Goal: Task Accomplishment & Management: Use online tool/utility

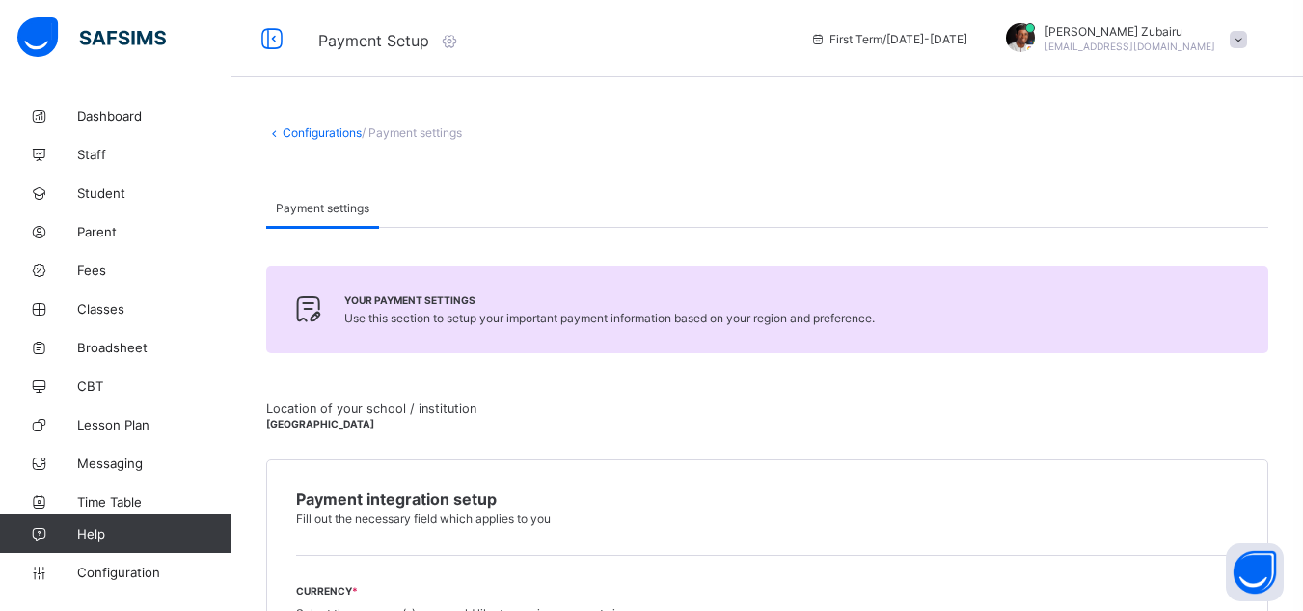
click at [319, 126] on link "Configurations" at bounding box center [322, 132] width 79 height 14
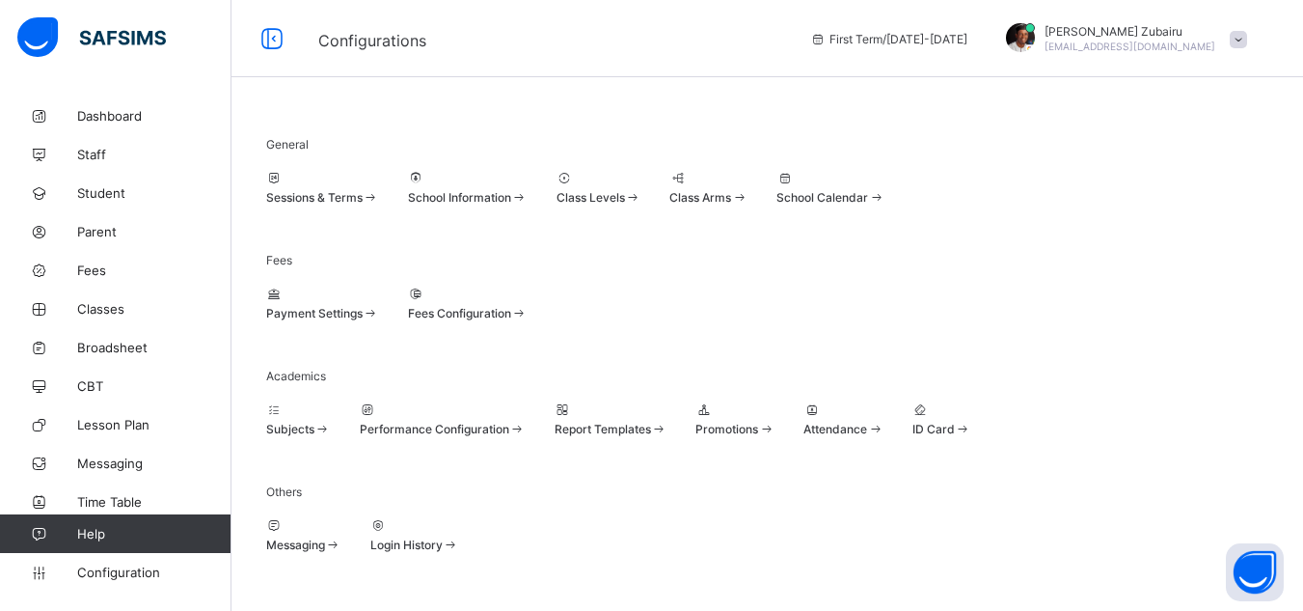
click at [528, 301] on div at bounding box center [468, 294] width 120 height 14
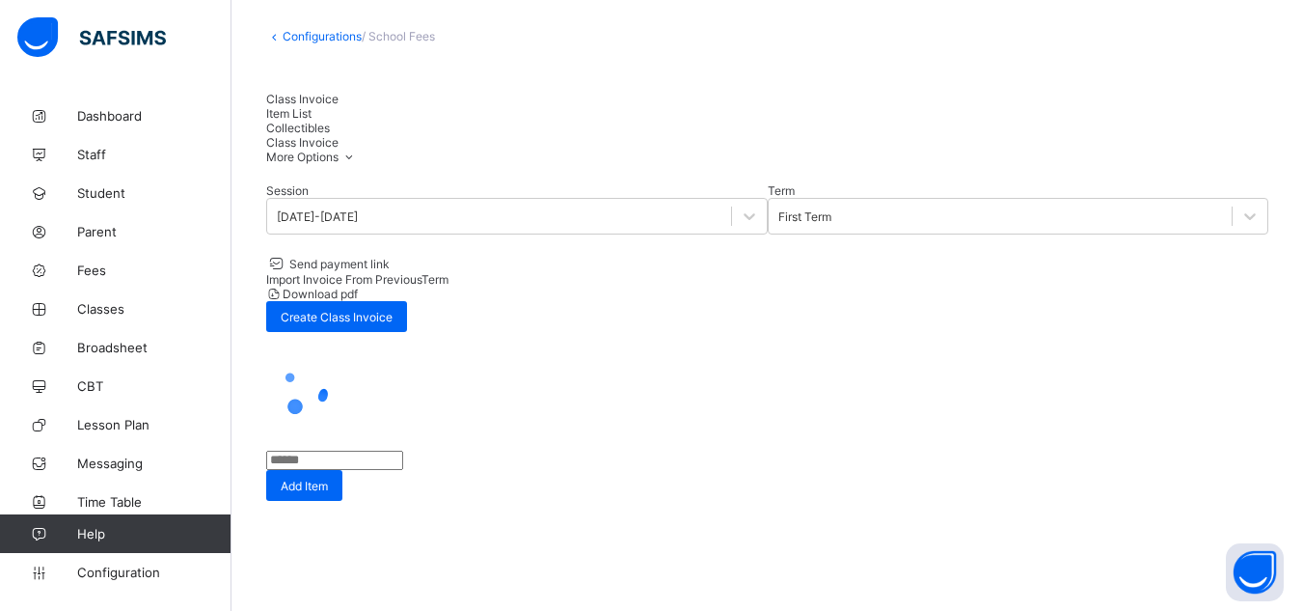
scroll to position [98, 0]
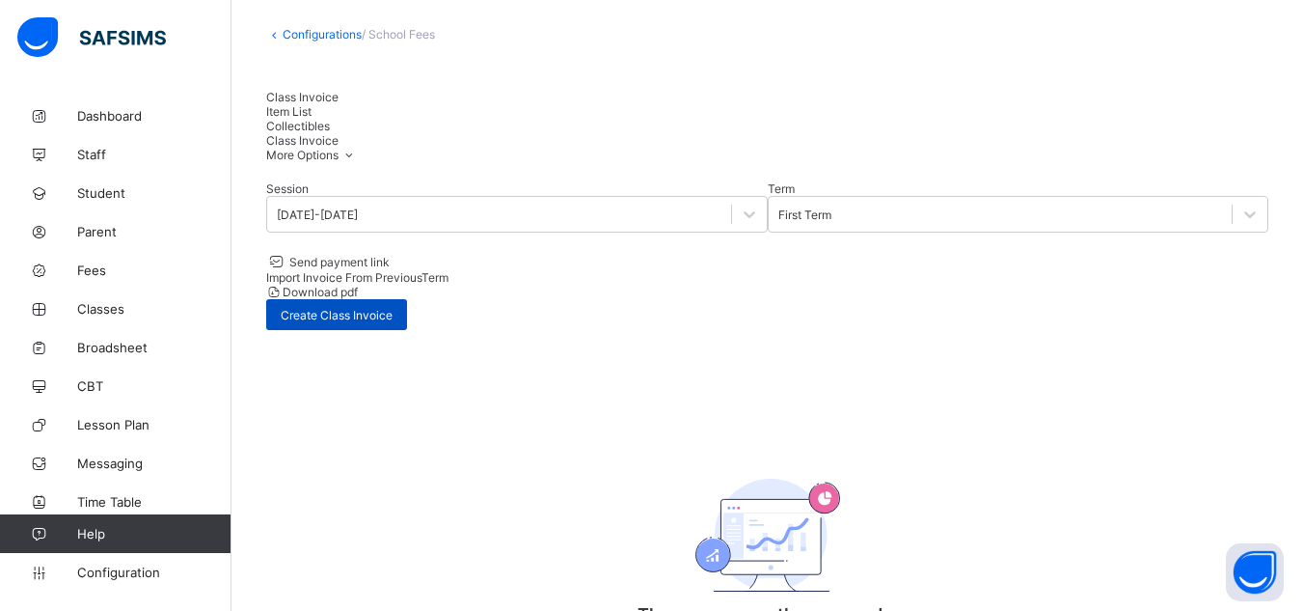
click at [407, 299] on div "Create Class Invoice" at bounding box center [336, 314] width 141 height 31
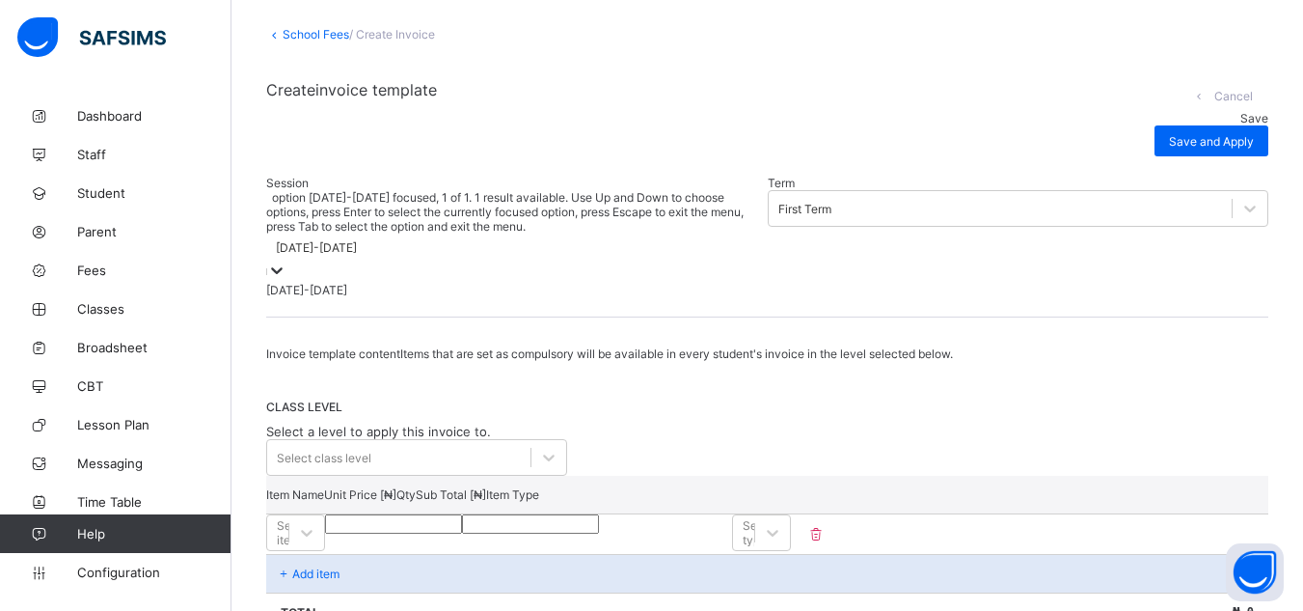
click at [287, 260] on icon at bounding box center [276, 269] width 19 height 19
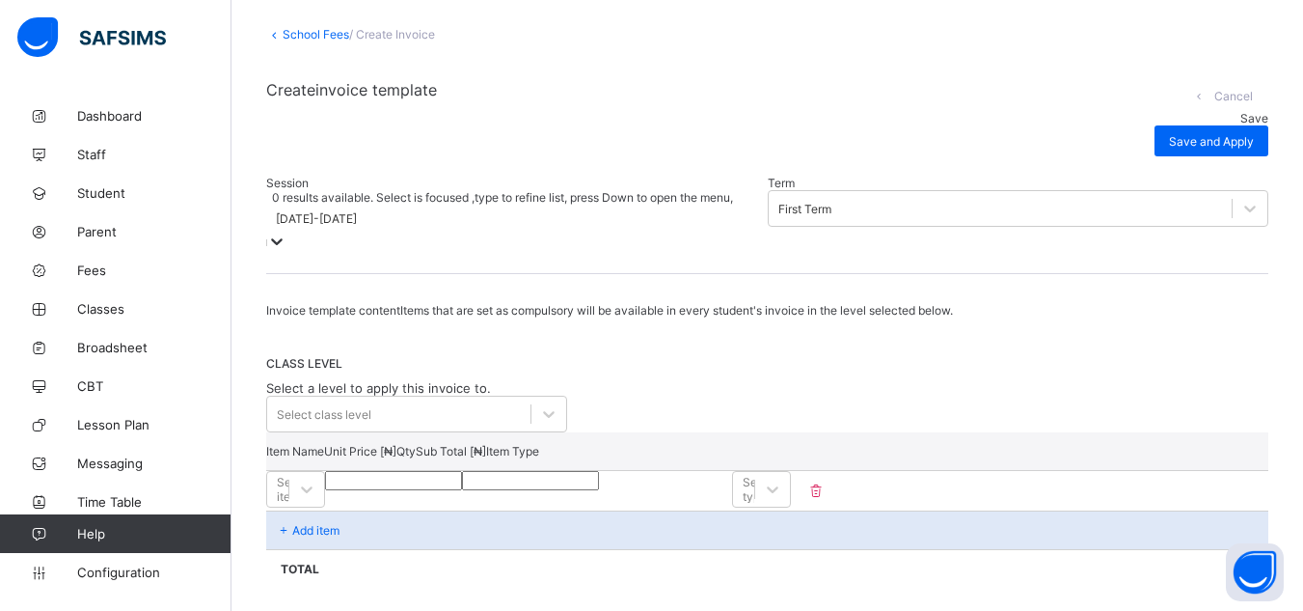
click at [287, 232] on div at bounding box center [276, 243] width 19 height 22
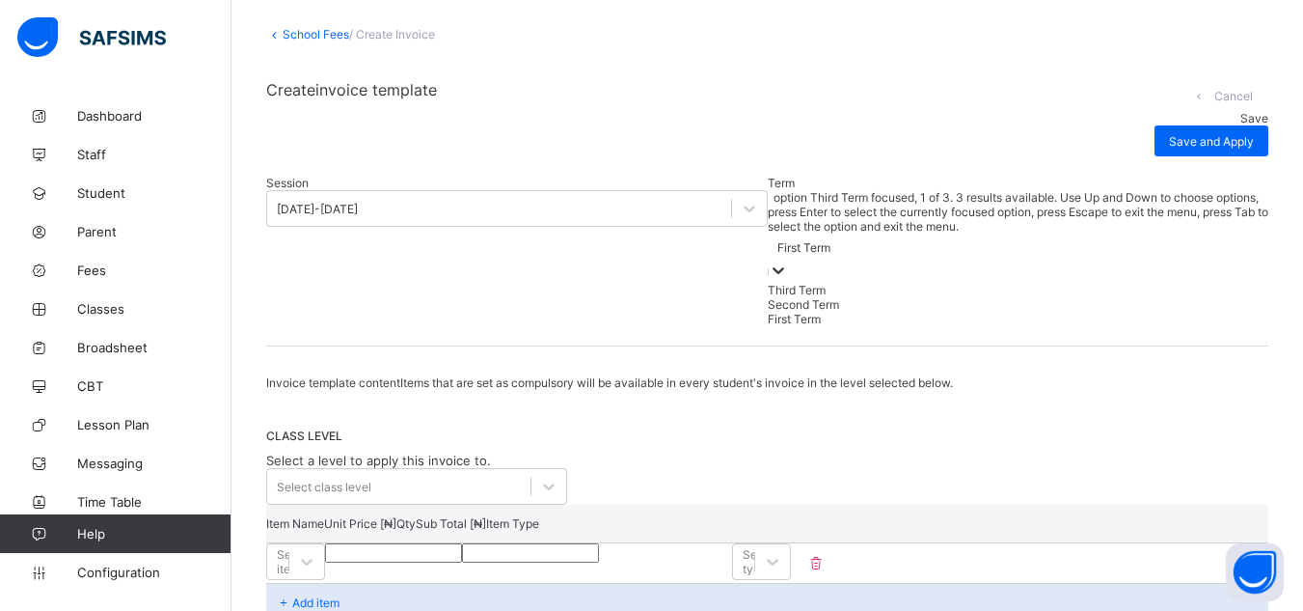
click at [778, 240] on div "First Term" at bounding box center [804, 247] width 53 height 14
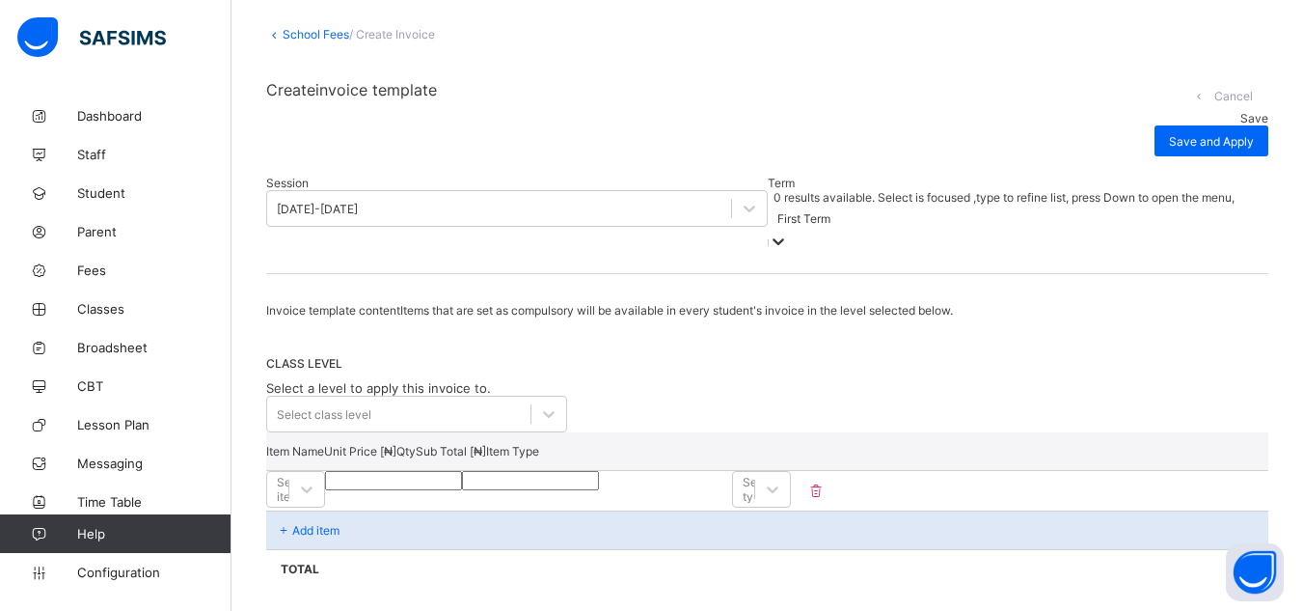
click at [778, 211] on div "First Term" at bounding box center [804, 218] width 53 height 14
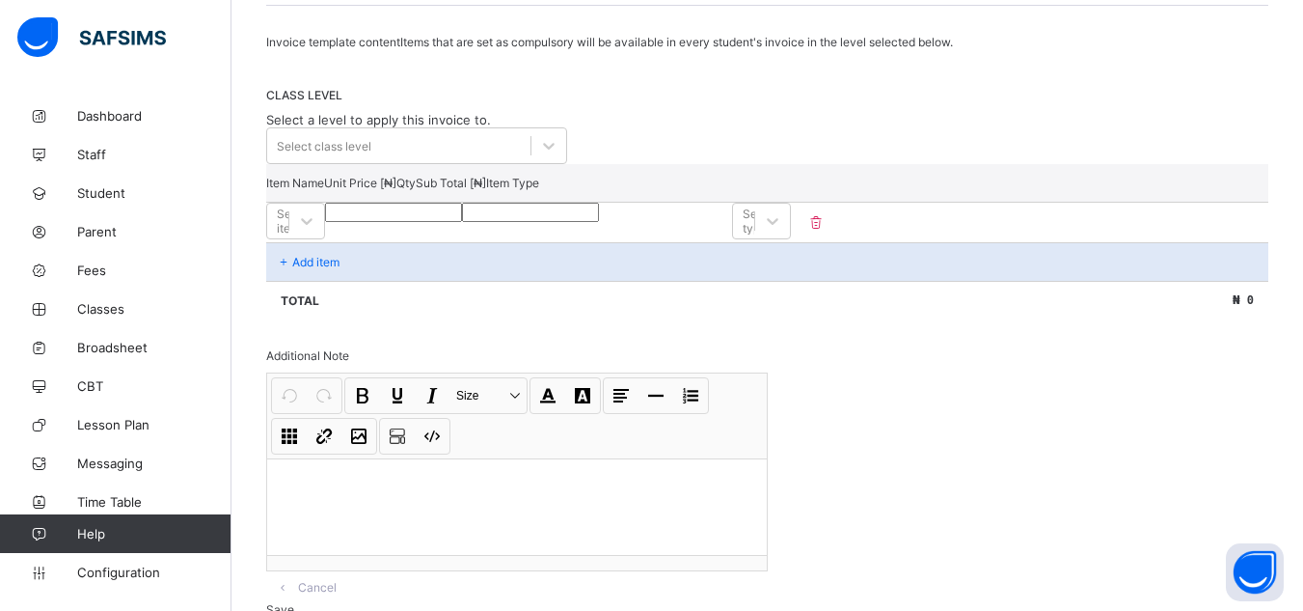
scroll to position [368, 0]
click at [288, 211] on div "Select item" at bounding box center [277, 219] width 21 height 27
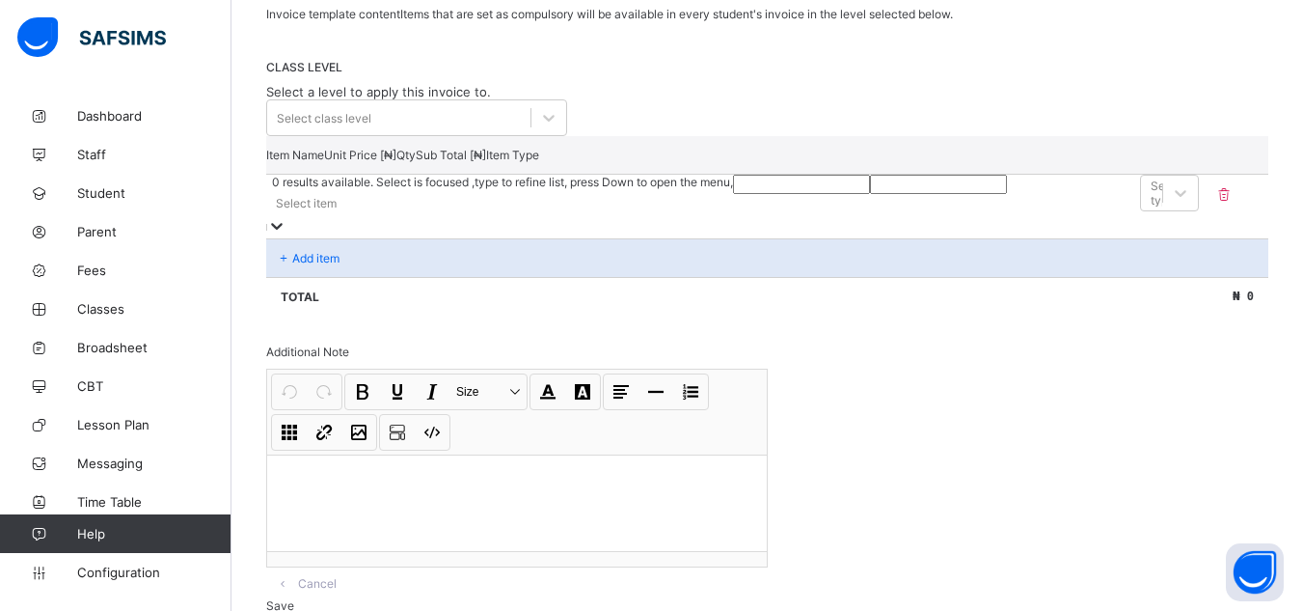
click at [383, 211] on div "Select item" at bounding box center [499, 202] width 467 height 27
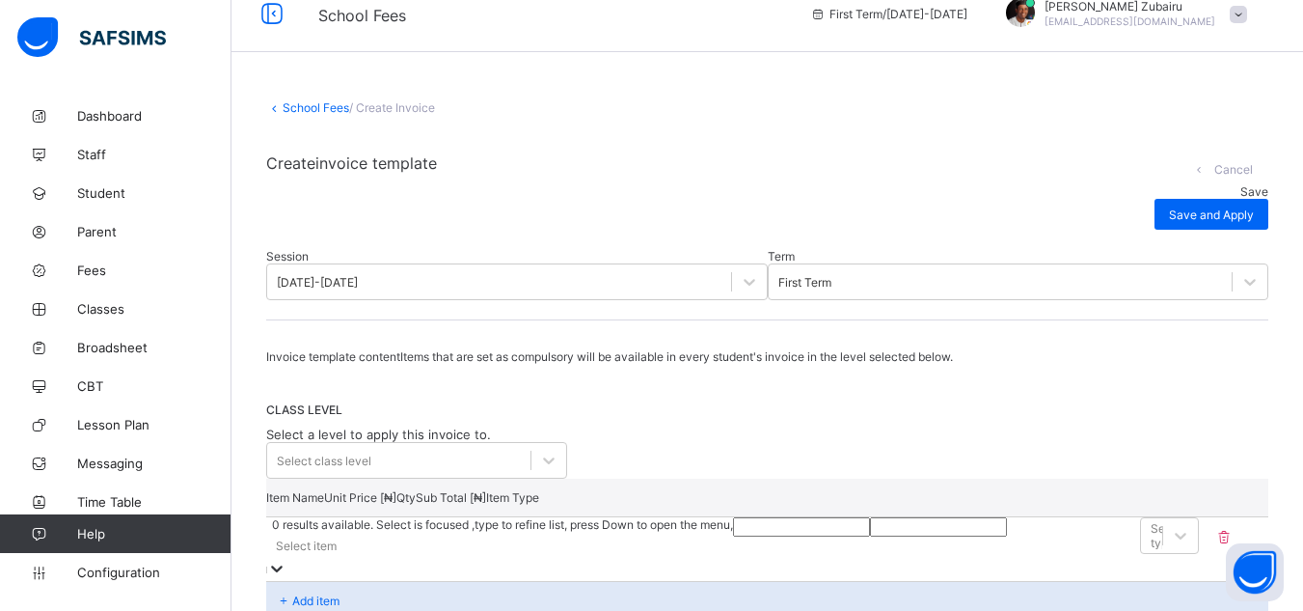
scroll to position [0, 0]
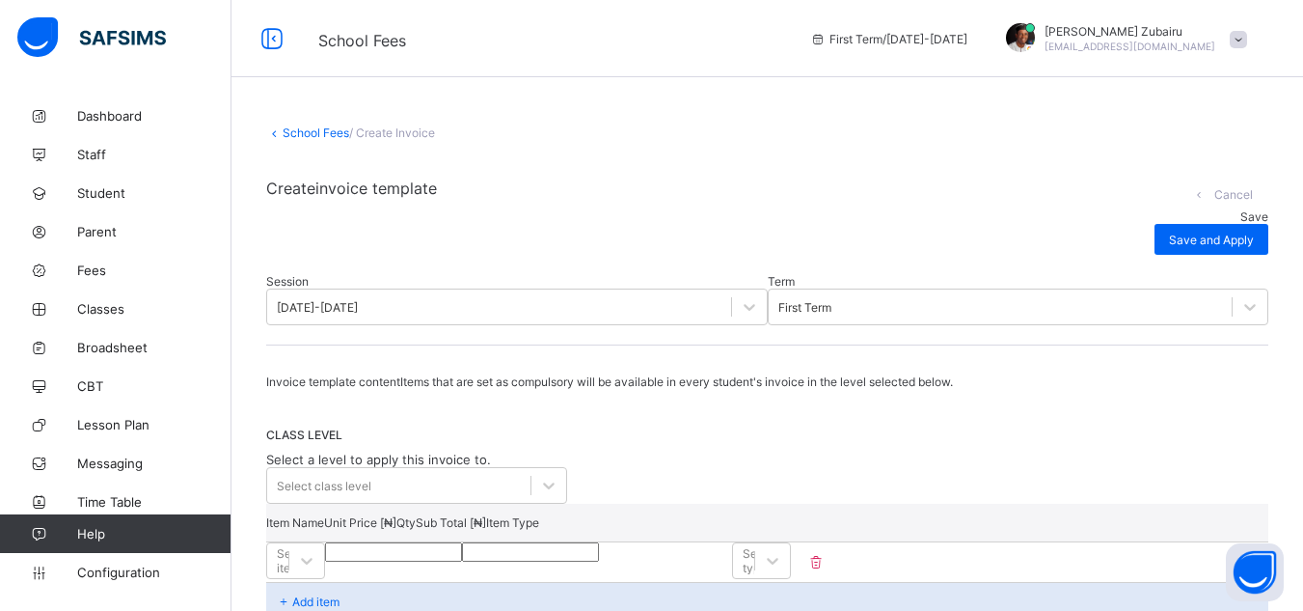
click at [324, 138] on link "School Fees" at bounding box center [316, 132] width 67 height 14
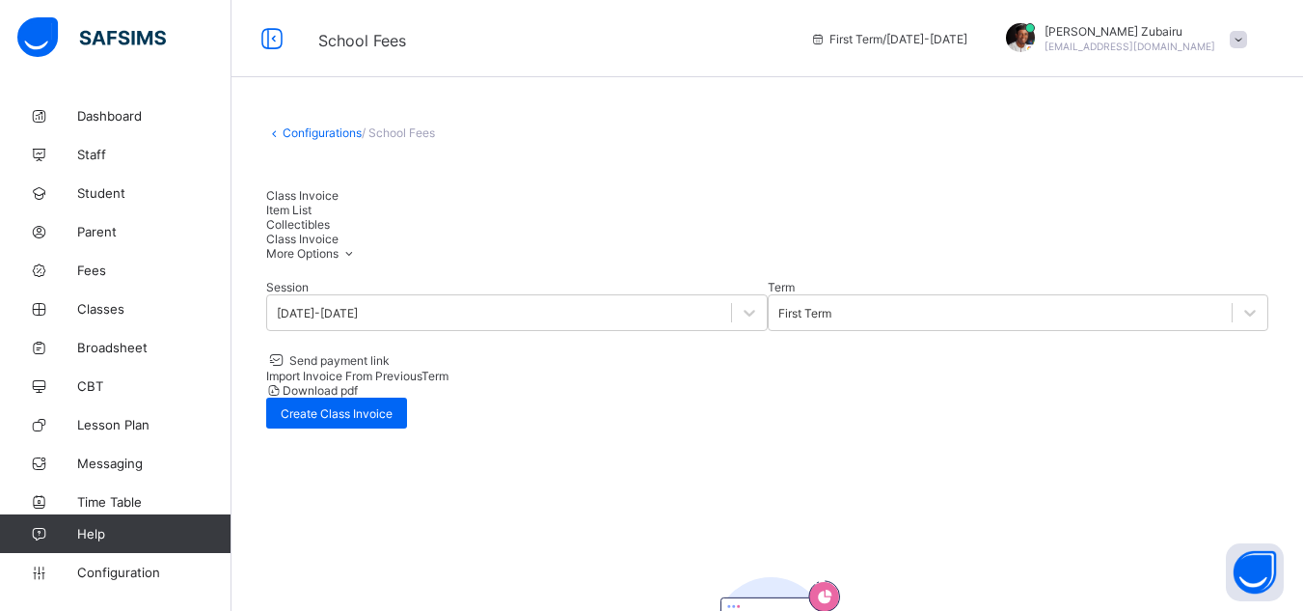
click at [312, 203] on span "Item List" at bounding box center [288, 210] width 45 height 14
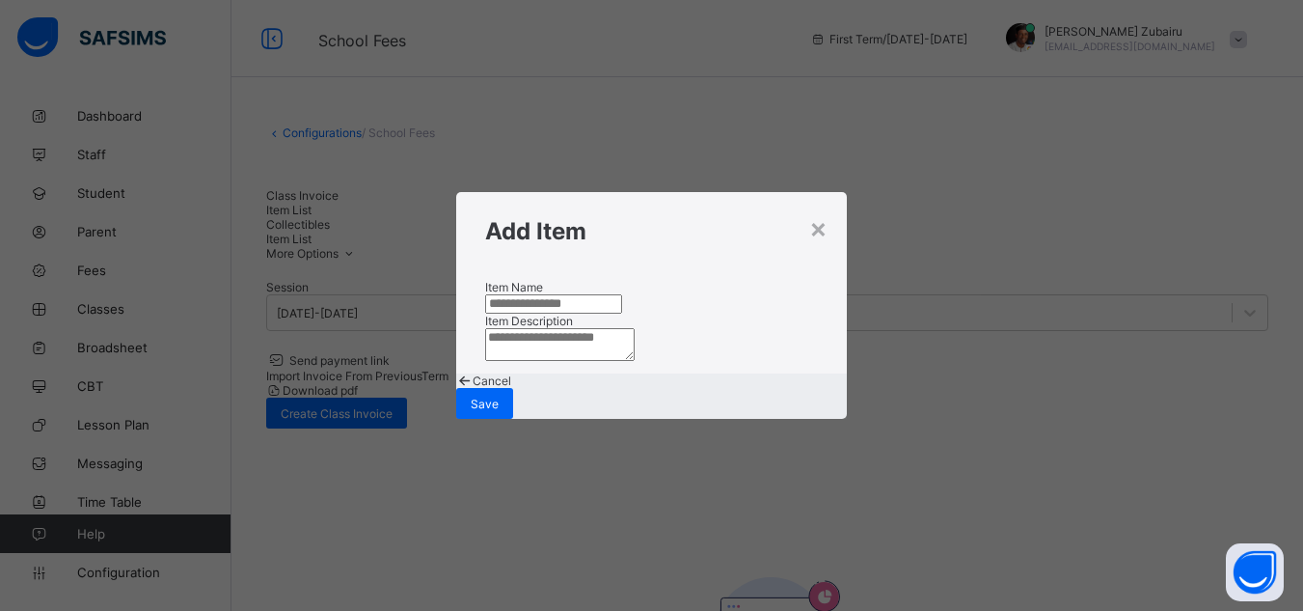
click at [584, 294] on input "text" at bounding box center [553, 303] width 137 height 19
